Goal: Task Accomplishment & Management: Use online tool/utility

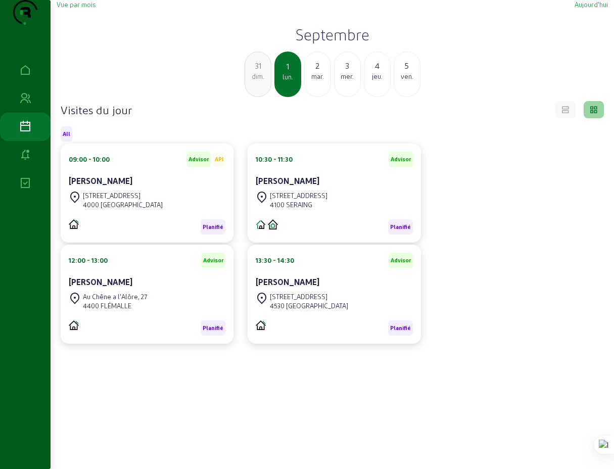
click at [347, 72] on div "3" at bounding box center [347, 66] width 26 height 12
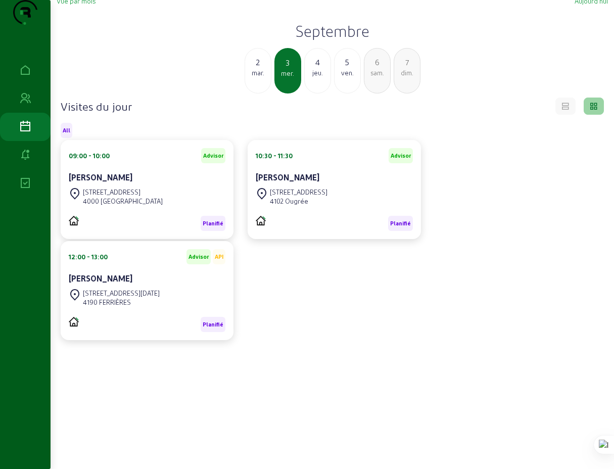
scroll to position [4, 0]
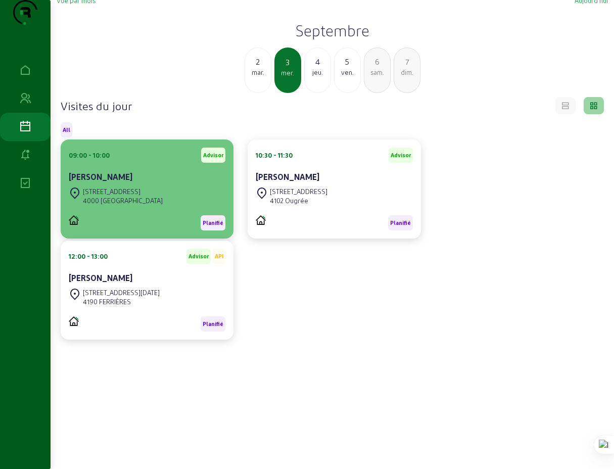
click at [117, 196] on div "[STREET_ADDRESS]" at bounding box center [123, 191] width 80 height 9
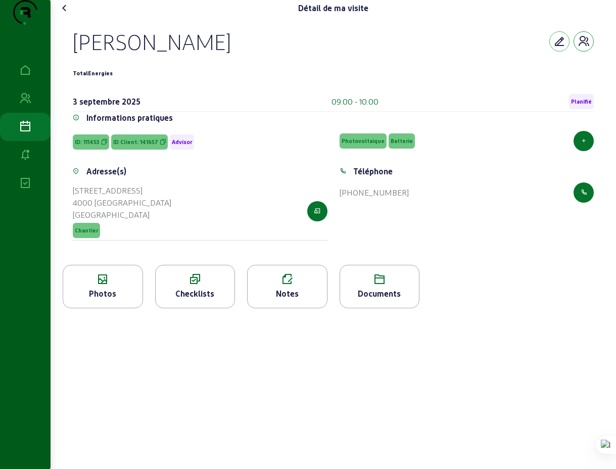
click at [584, 47] on icon "button" at bounding box center [584, 41] width 12 height 12
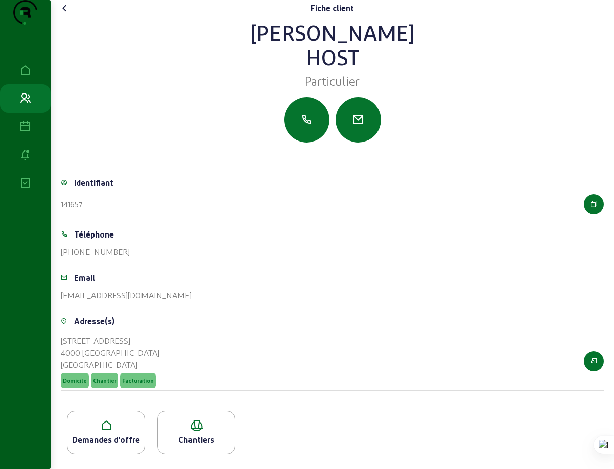
scroll to position [18, 0]
click at [105, 442] on div "Demandes d'offre" at bounding box center [105, 440] width 77 height 12
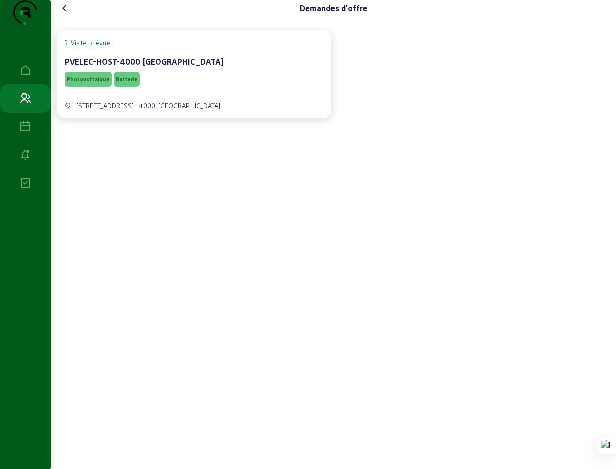
click at [67, 14] on icon at bounding box center [65, 8] width 12 height 12
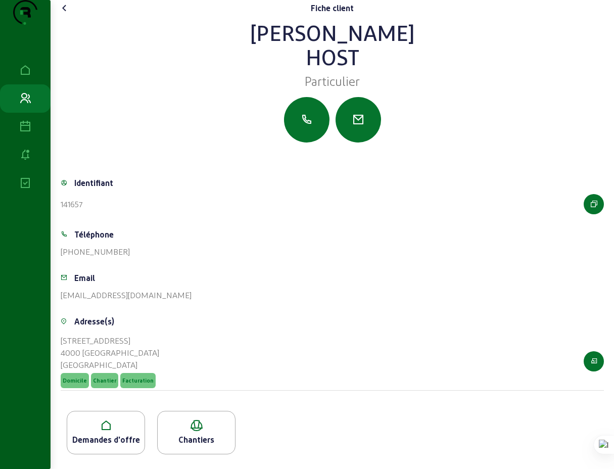
scroll to position [18, 0]
click at [197, 431] on icon at bounding box center [196, 425] width 77 height 12
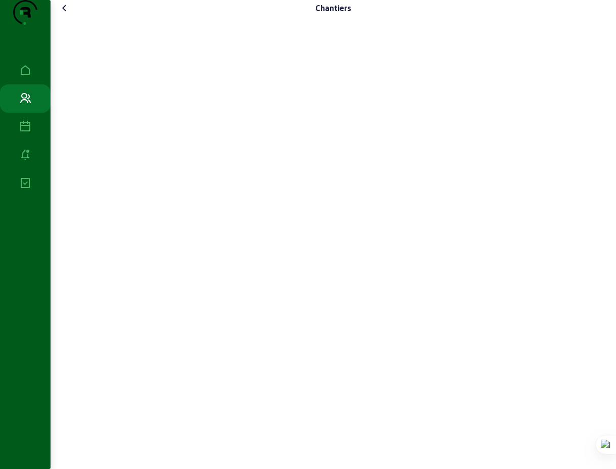
click at [67, 14] on icon at bounding box center [65, 8] width 12 height 12
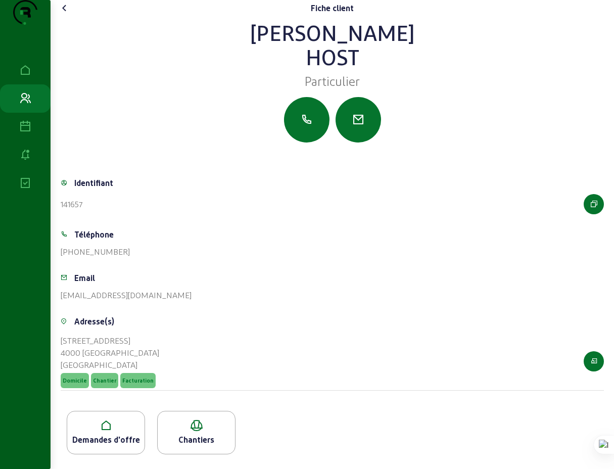
click at [67, 14] on icon at bounding box center [65, 8] width 12 height 12
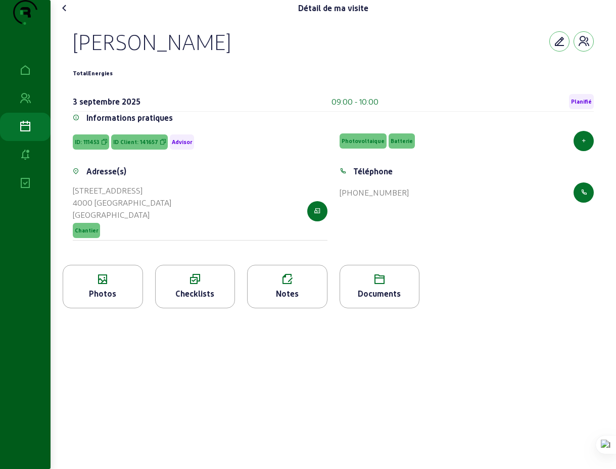
click at [67, 14] on icon at bounding box center [65, 8] width 12 height 12
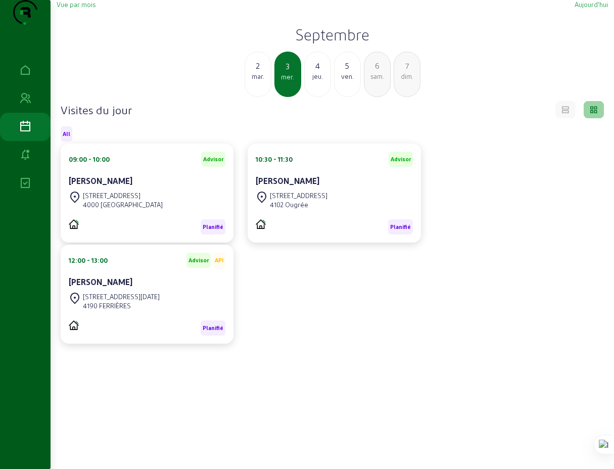
click at [295, 200] on div "[STREET_ADDRESS]" at bounding box center [299, 195] width 58 height 9
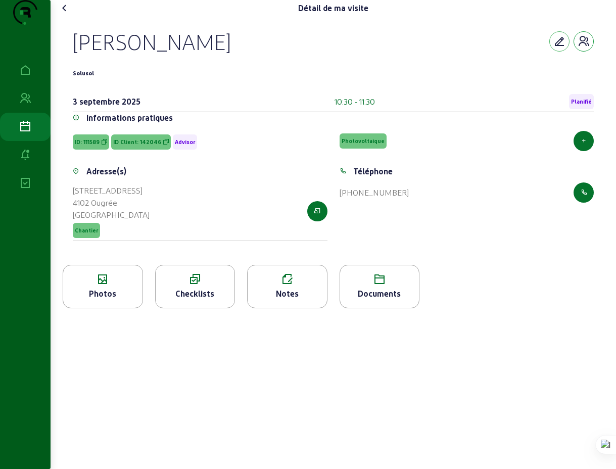
click at [581, 47] on icon "button" at bounding box center [584, 41] width 12 height 12
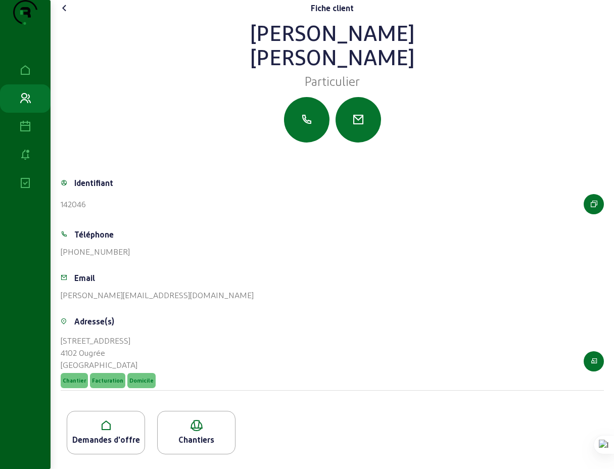
click at [106, 431] on icon at bounding box center [105, 425] width 77 height 12
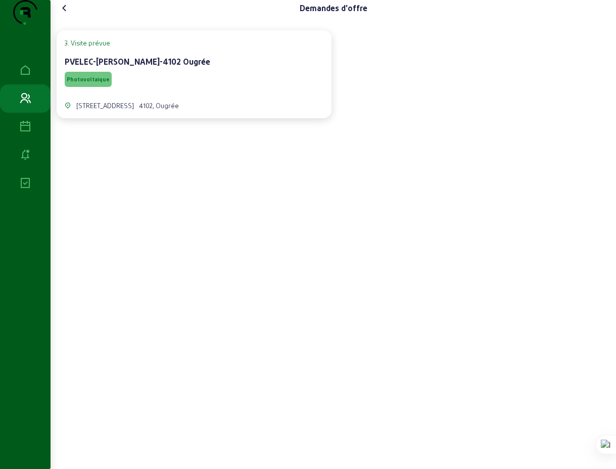
click at [68, 14] on icon at bounding box center [65, 8] width 12 height 12
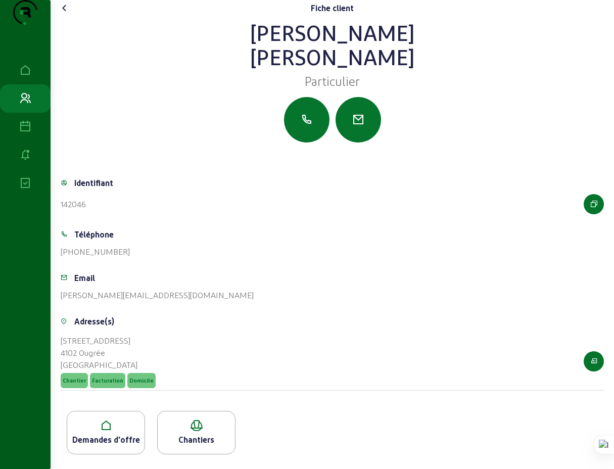
scroll to position [18, 0]
click at [105, 441] on div "Demandes d'offre" at bounding box center [105, 440] width 77 height 12
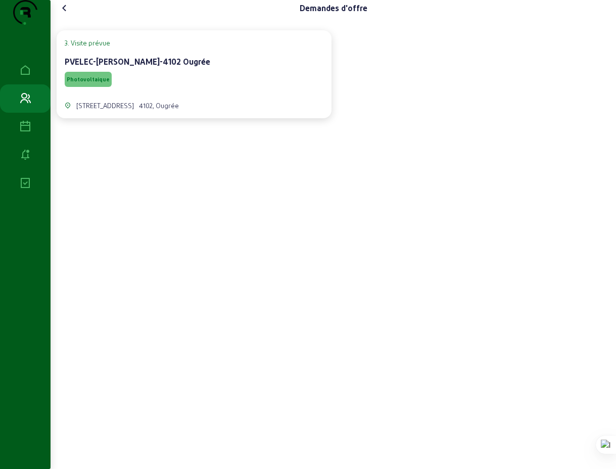
click at [65, 14] on icon at bounding box center [65, 8] width 12 height 12
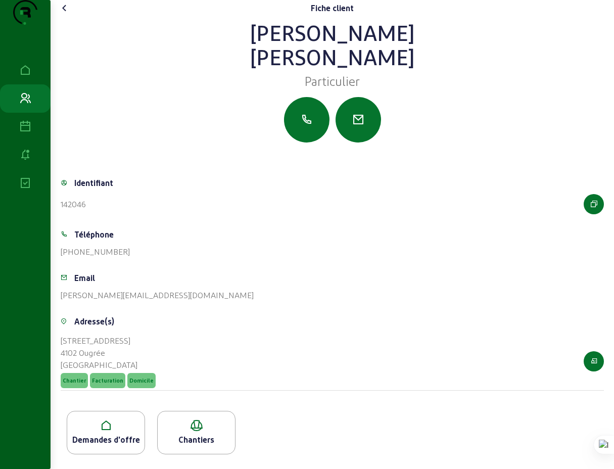
click at [66, 14] on icon at bounding box center [65, 8] width 12 height 12
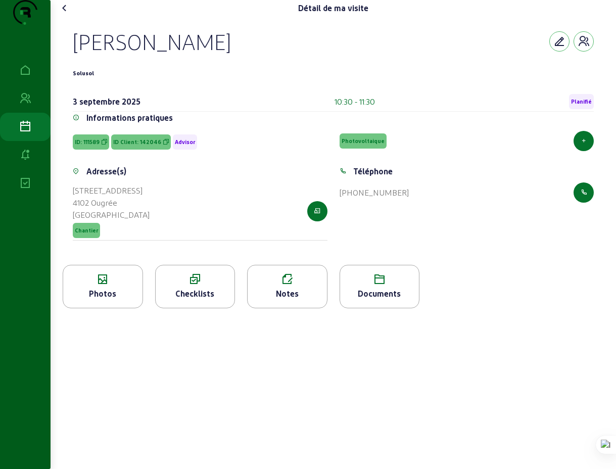
click at [68, 14] on icon at bounding box center [65, 8] width 12 height 12
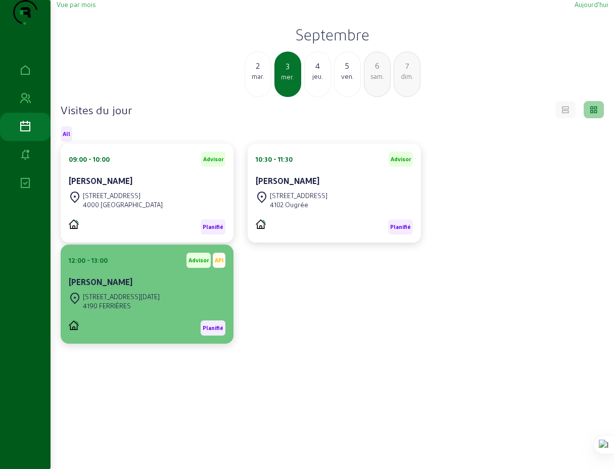
click at [148, 310] on div "4190 FERRIÈRES" at bounding box center [121, 305] width 77 height 9
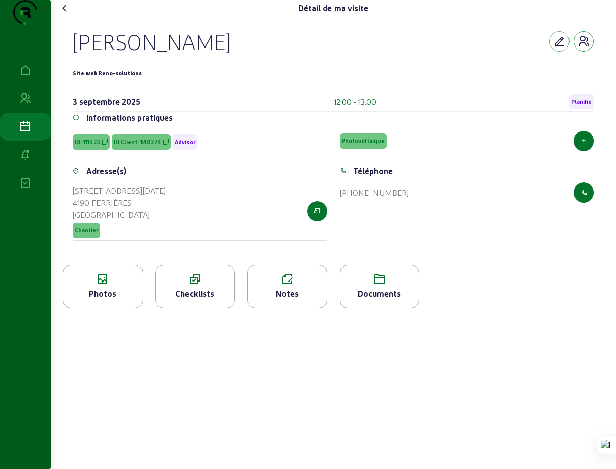
click at [584, 47] on icon "button" at bounding box center [584, 41] width 12 height 12
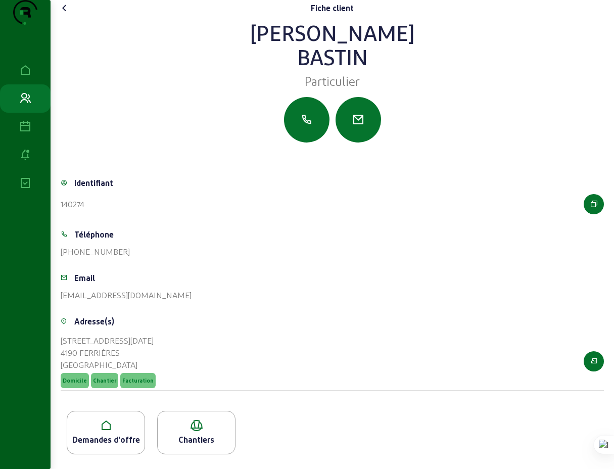
scroll to position [18, 0]
click at [106, 431] on icon at bounding box center [105, 425] width 77 height 12
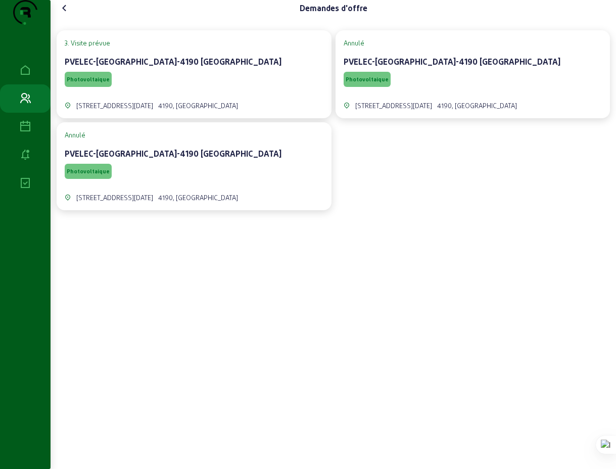
click at [118, 158] on cam-card-title "PVELEC-[GEOGRAPHIC_DATA]-4190 [GEOGRAPHIC_DATA]" at bounding box center [173, 154] width 217 height 10
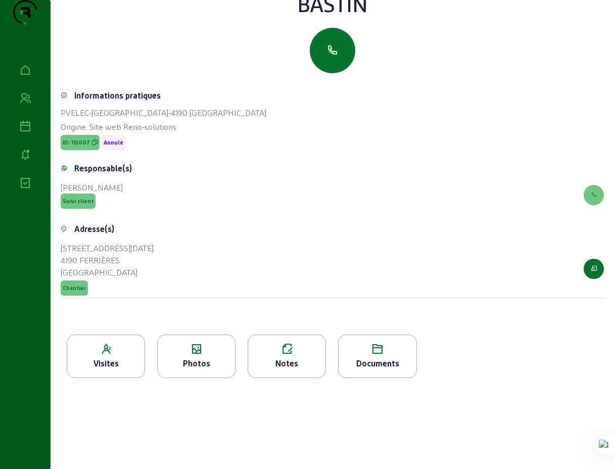
scroll to position [38, 0]
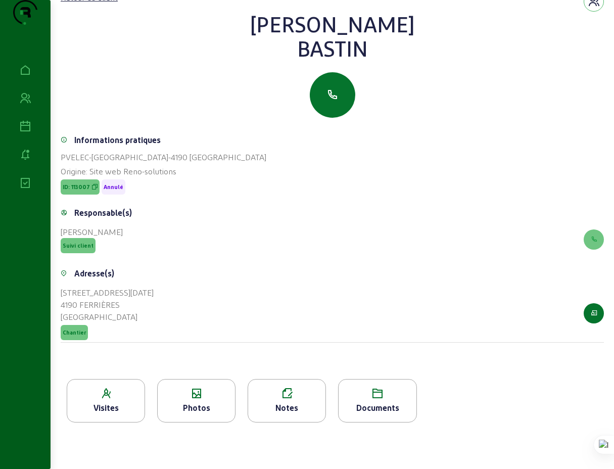
scroll to position [0, 0]
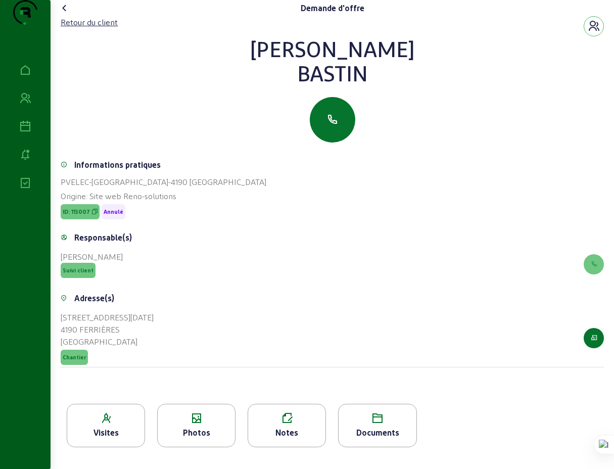
click at [69, 14] on icon at bounding box center [65, 8] width 12 height 12
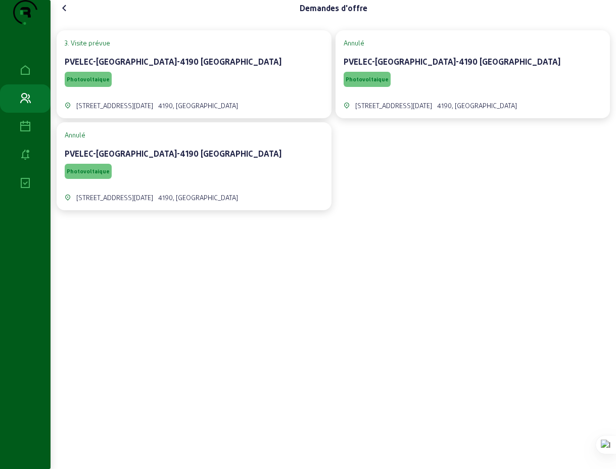
click at [94, 66] on cam-card-title "PVELEC-[GEOGRAPHIC_DATA]-4190 [GEOGRAPHIC_DATA]" at bounding box center [173, 62] width 217 height 10
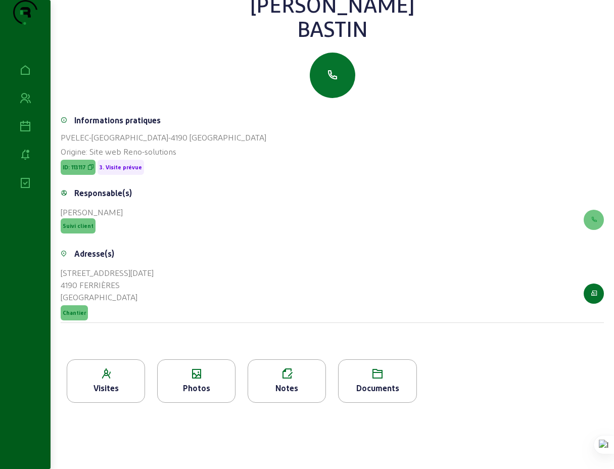
scroll to position [129, 0]
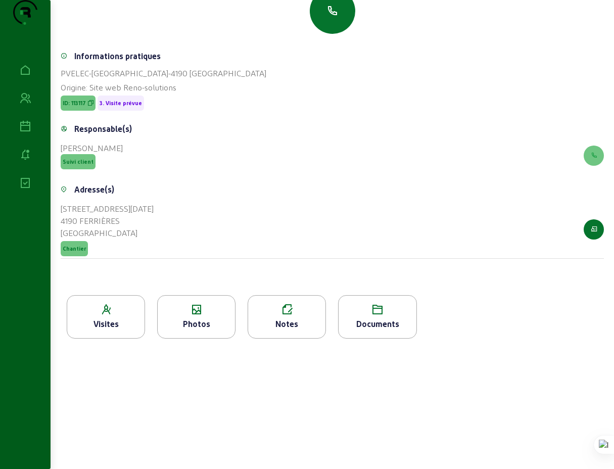
click at [109, 314] on icon at bounding box center [105, 310] width 77 height 12
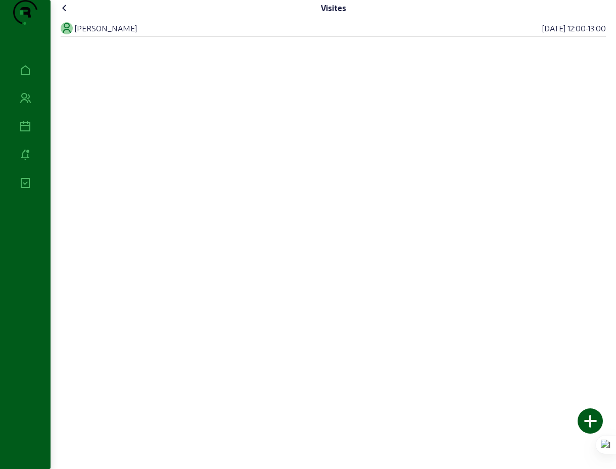
click at [69, 14] on icon at bounding box center [65, 8] width 12 height 12
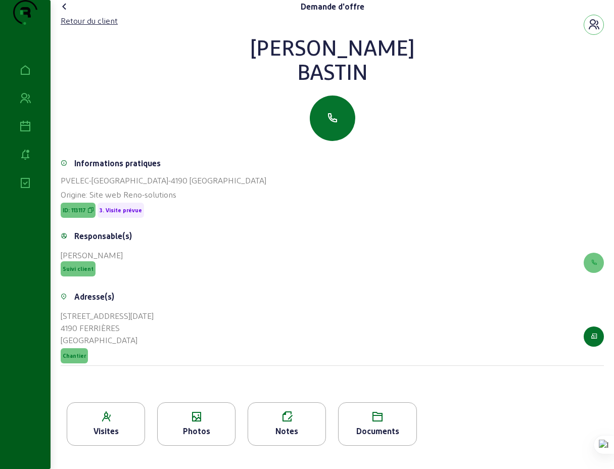
scroll to position [2, 0]
click at [68, 12] on icon at bounding box center [65, 6] width 12 height 12
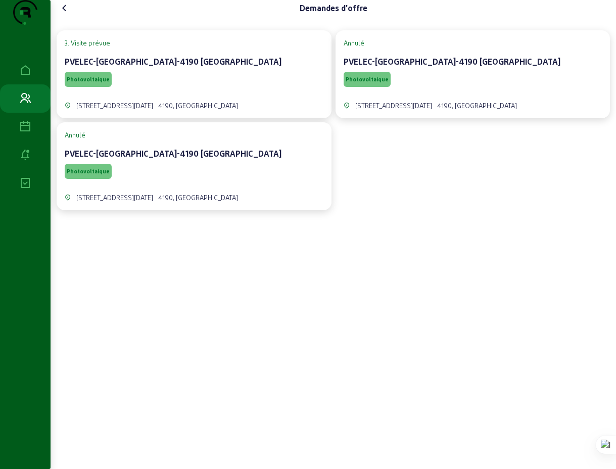
click at [120, 158] on cam-card-title "PVELEC-[GEOGRAPHIC_DATA]-4190 [GEOGRAPHIC_DATA]" at bounding box center [173, 154] width 217 height 10
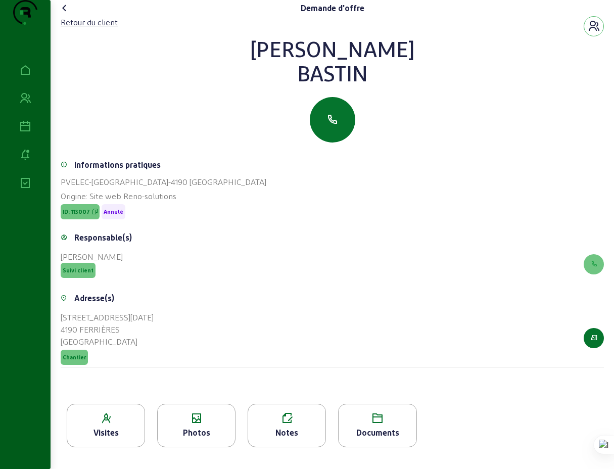
click at [103, 439] on div "Visites" at bounding box center [105, 432] width 77 height 12
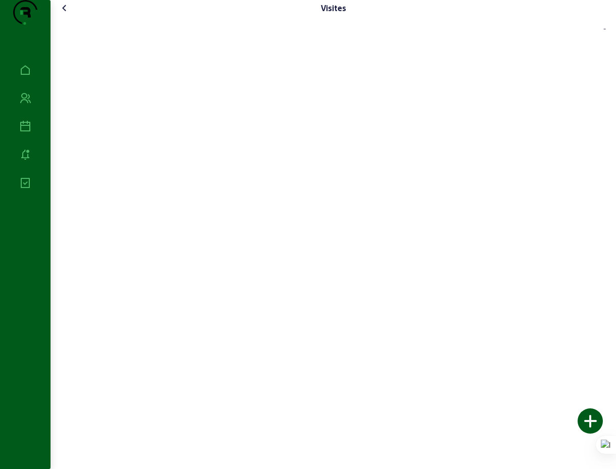
click at [69, 14] on icon at bounding box center [65, 8] width 12 height 12
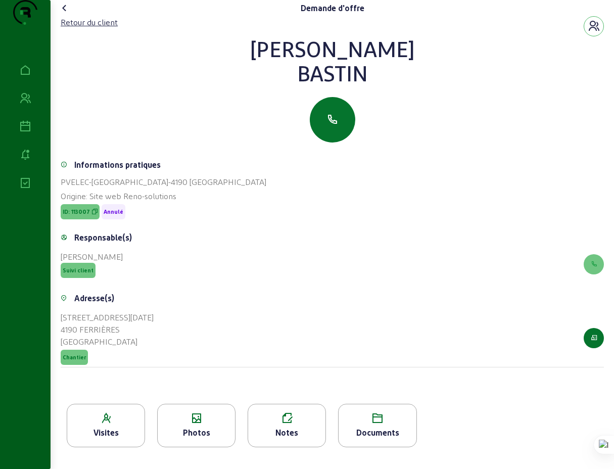
click at [66, 14] on icon at bounding box center [65, 8] width 12 height 12
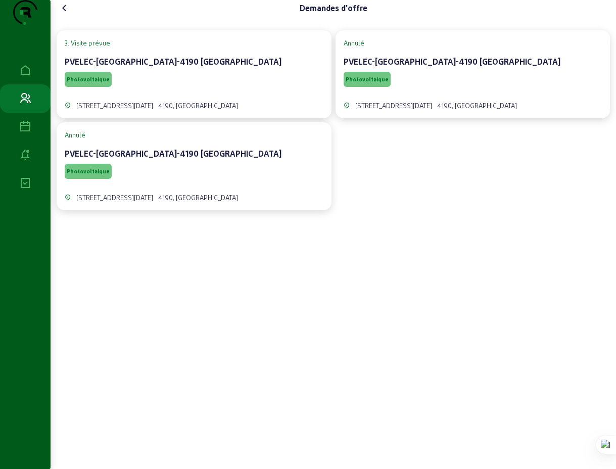
click at [143, 66] on cam-card-title "PVELEC-[GEOGRAPHIC_DATA]-4190 [GEOGRAPHIC_DATA]" at bounding box center [173, 62] width 217 height 10
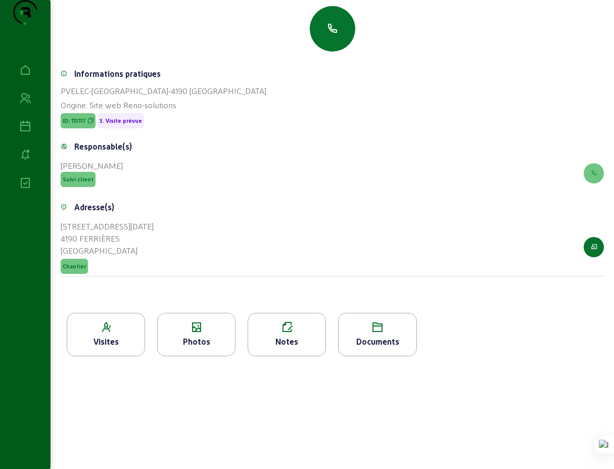
scroll to position [91, 0]
click at [296, 333] on icon at bounding box center [286, 327] width 77 height 12
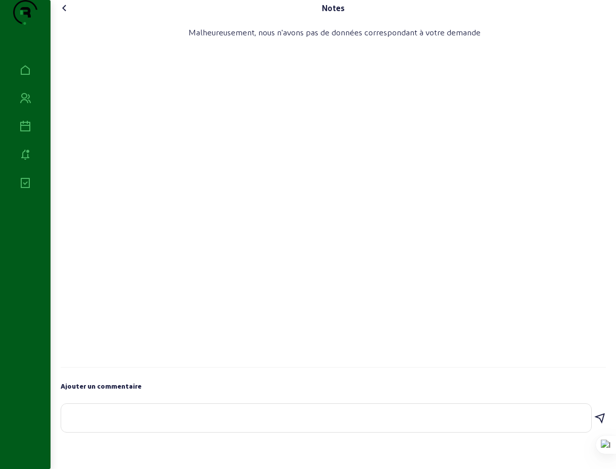
click at [69, 14] on icon at bounding box center [65, 8] width 12 height 12
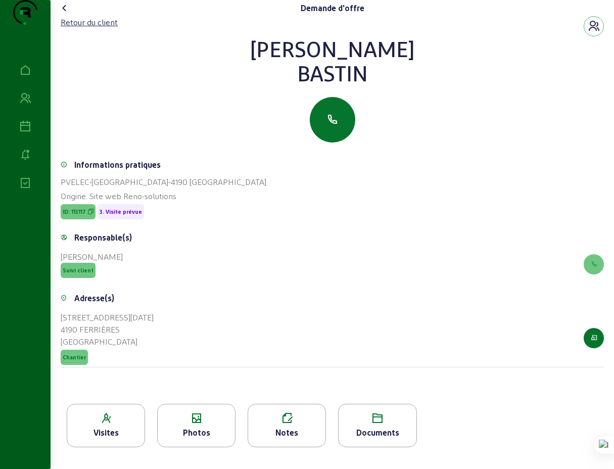
click at [186, 424] on icon at bounding box center [196, 418] width 77 height 12
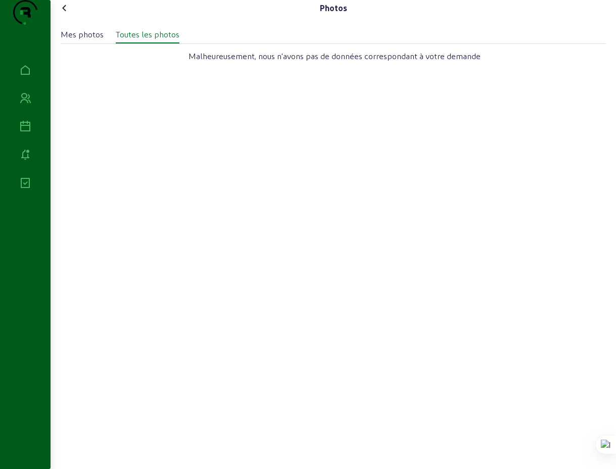
click at [187, 431] on div "Mes photos Toutes les photos Malheureusement, nous n'avons pas de données corre…" at bounding box center [333, 225] width 545 height 411
click at [66, 14] on icon at bounding box center [65, 8] width 12 height 12
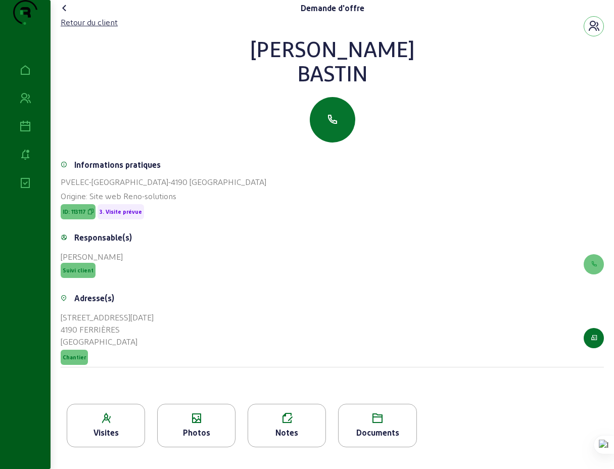
click at [382, 424] on icon at bounding box center [377, 418] width 77 height 12
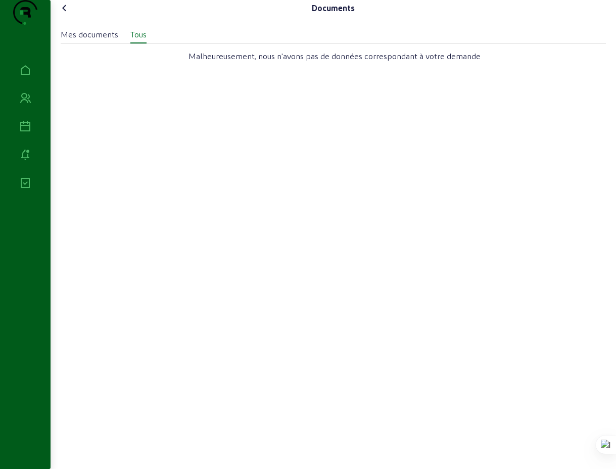
click at [68, 14] on icon at bounding box center [65, 8] width 12 height 12
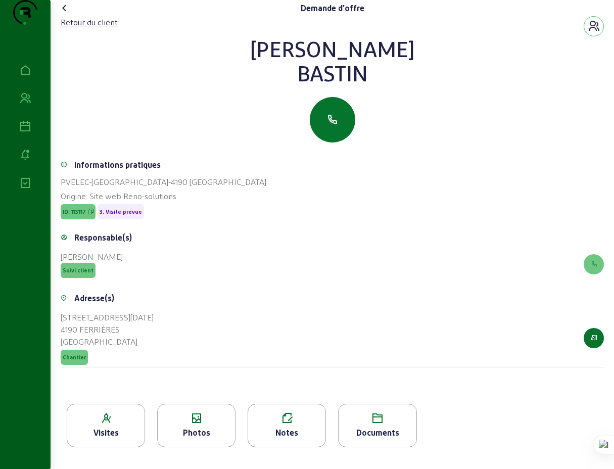
click at [69, 14] on icon at bounding box center [65, 8] width 12 height 12
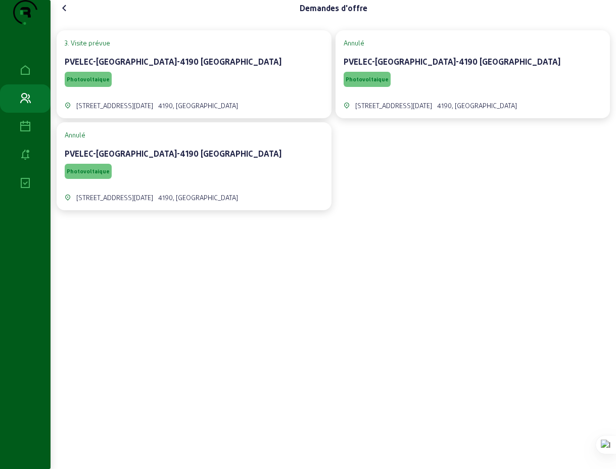
click at [69, 14] on icon at bounding box center [65, 8] width 12 height 12
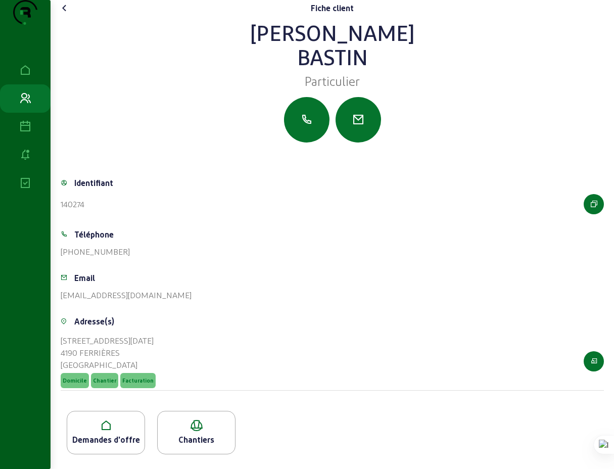
click at [67, 14] on icon at bounding box center [65, 8] width 12 height 12
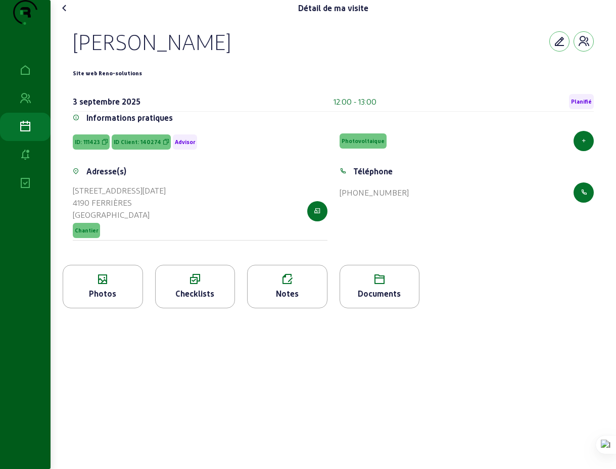
click at [67, 14] on icon at bounding box center [65, 8] width 12 height 12
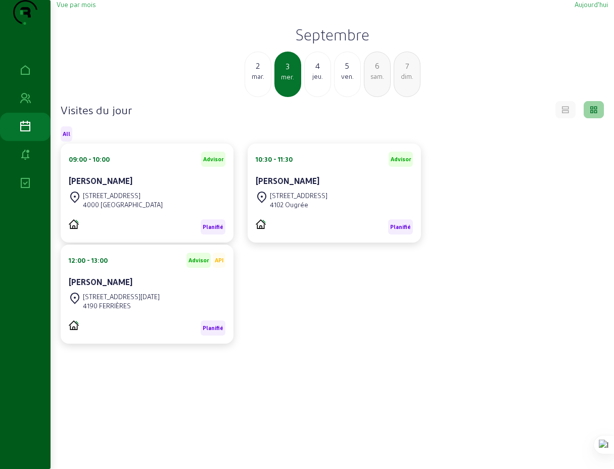
click at [67, 8] on span "Vue par mois" at bounding box center [76, 5] width 39 height 8
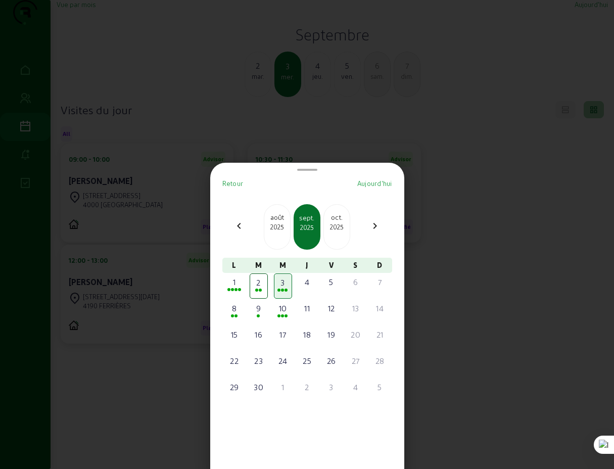
click at [147, 85] on div at bounding box center [307, 234] width 614 height 469
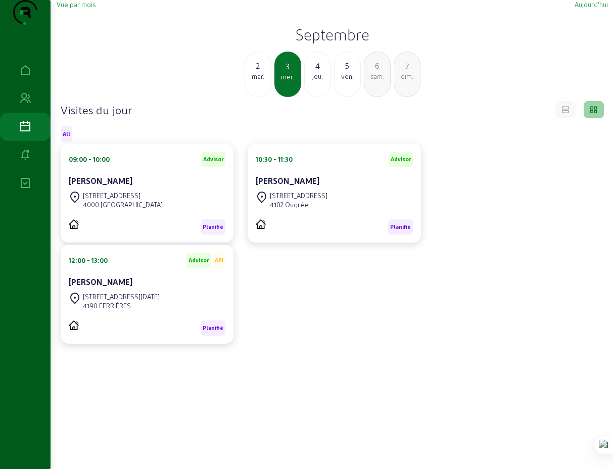
click at [85, 8] on span "Vue par mois" at bounding box center [76, 5] width 39 height 8
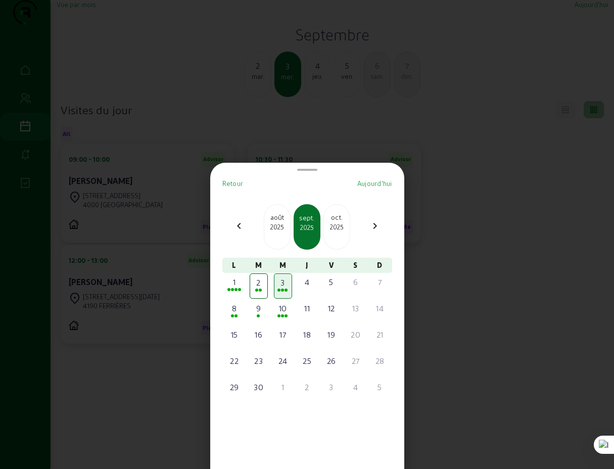
click at [241, 226] on mat-icon "chevron_left" at bounding box center [239, 226] width 12 height 12
click at [239, 390] on div "25" at bounding box center [234, 387] width 16 height 12
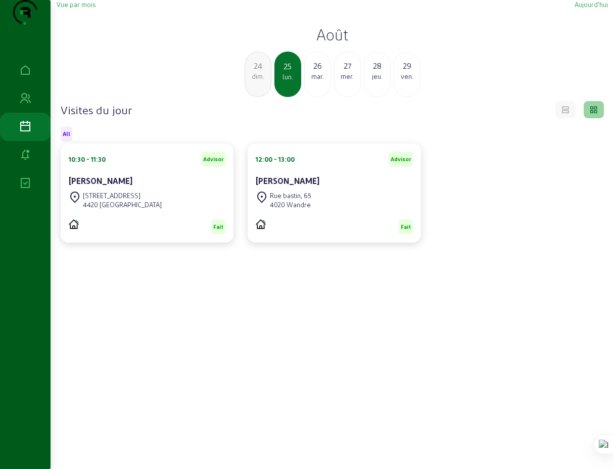
click at [318, 72] on div "26" at bounding box center [318, 66] width 26 height 12
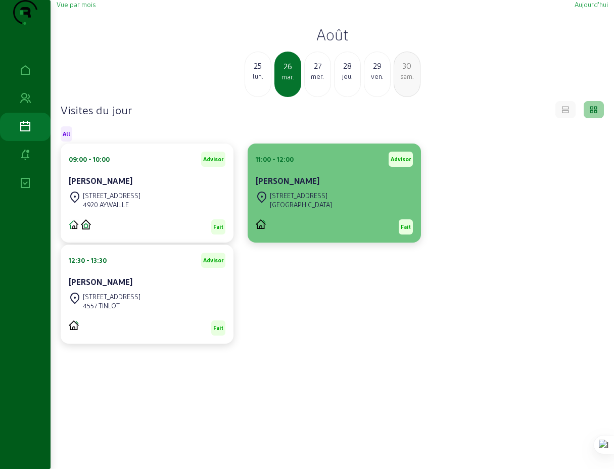
click at [306, 185] on cam-card-title "[PERSON_NAME]" at bounding box center [288, 181] width 64 height 10
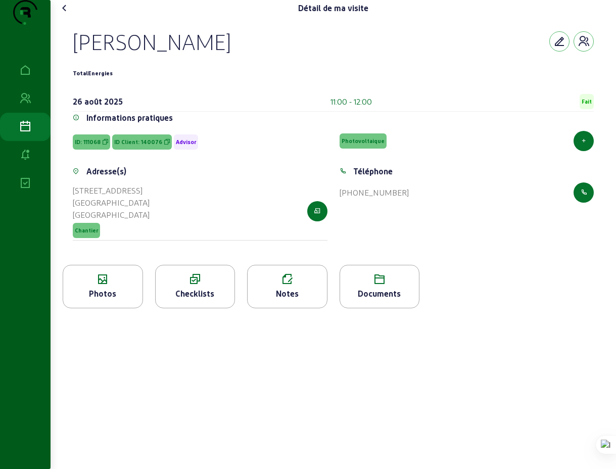
click at [197, 285] on icon at bounding box center [195, 279] width 79 height 12
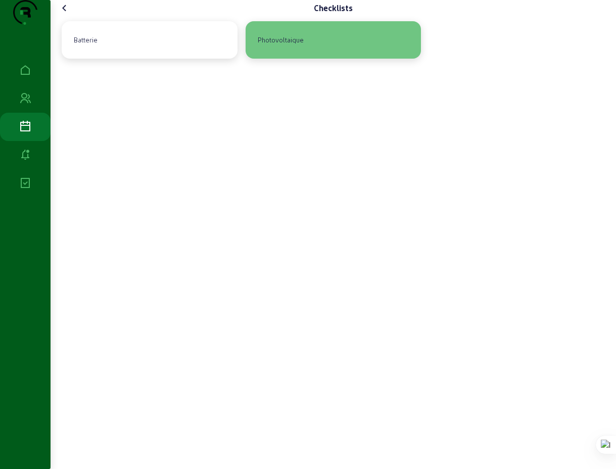
click at [302, 49] on div "Photovoltaique" at bounding box center [281, 39] width 54 height 17
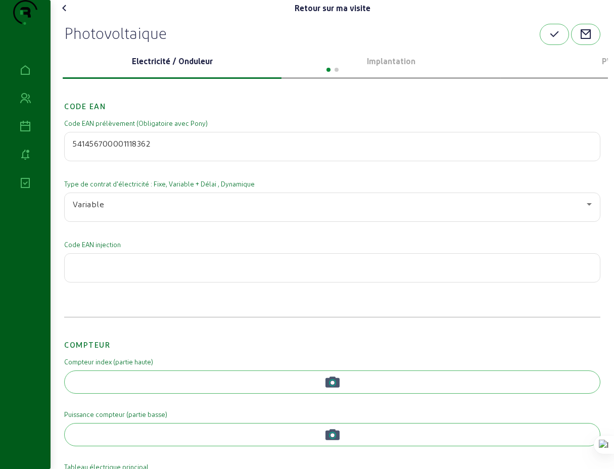
click at [390, 79] on swiper-container "Electricité / Onduleur Implantation PVO" at bounding box center [332, 62] width 551 height 34
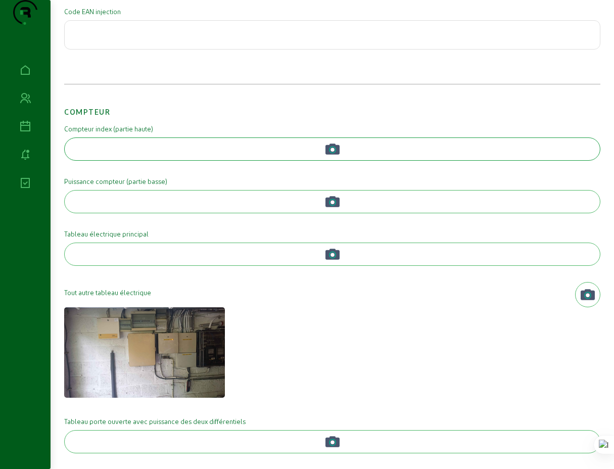
scroll to position [230, 0]
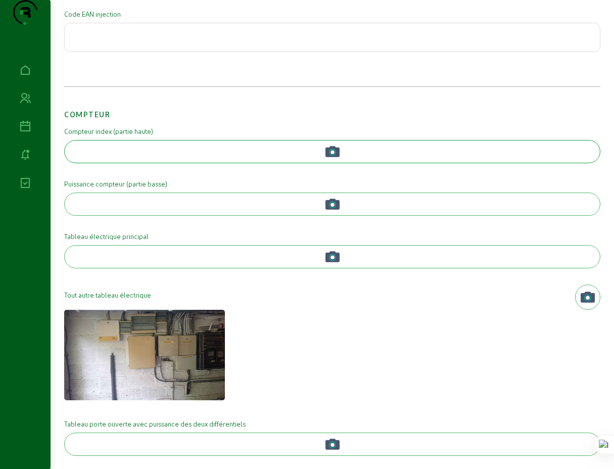
click at [332, 154] on circle "button" at bounding box center [332, 152] width 4 height 4
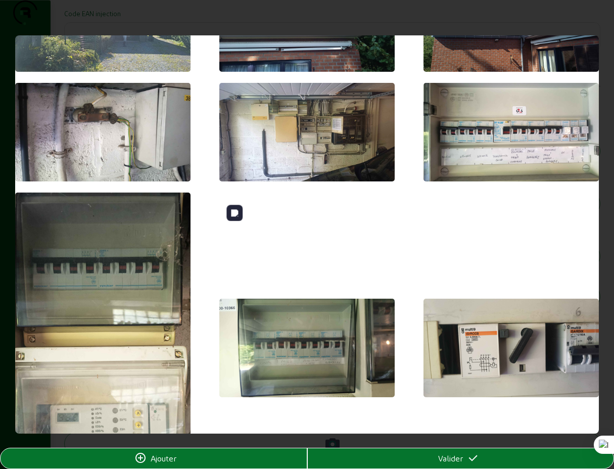
scroll to position [212, 0]
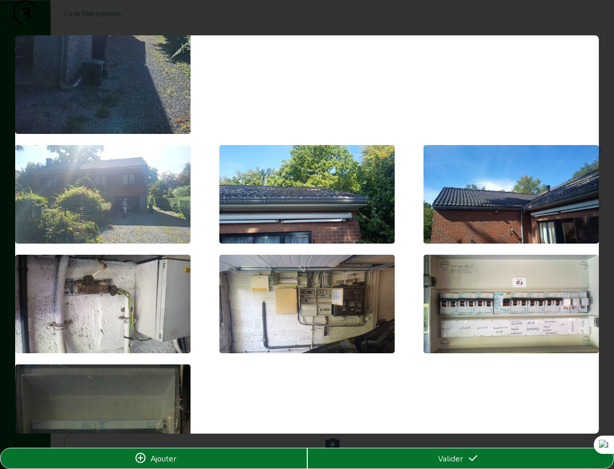
click at [454, 461] on span "Valider" at bounding box center [450, 458] width 25 height 12
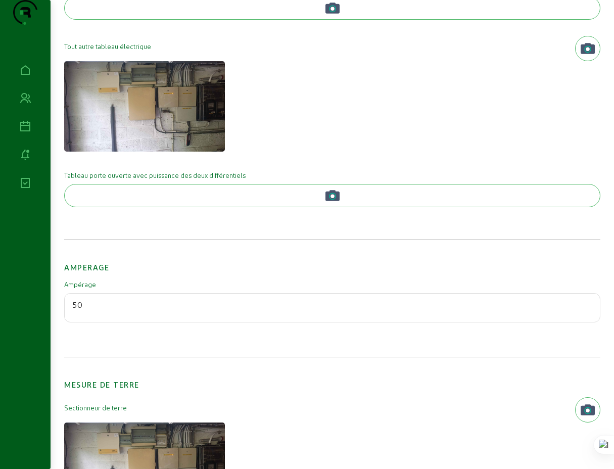
scroll to position [881, 0]
